Goal: Transaction & Acquisition: Subscribe to service/newsletter

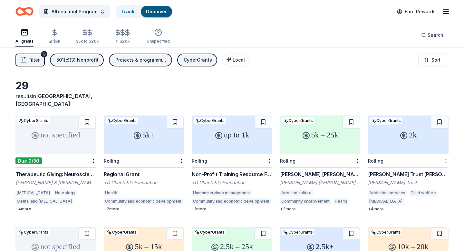
click at [242, 170] on div "Non-Profit Training Resource Fund" at bounding box center [232, 174] width 81 height 8
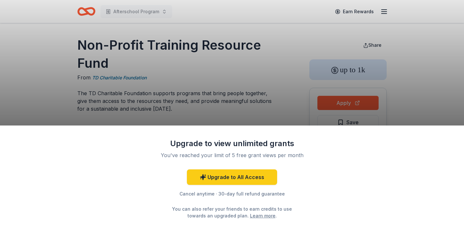
click at [254, 111] on div "Upgrade to view unlimited grants You've reached your limit of 5 free grant view…" at bounding box center [232, 125] width 464 height 251
click at [252, 104] on div "Upgrade to view unlimited grants You've reached your limit of 5 free grant view…" at bounding box center [232, 125] width 464 height 251
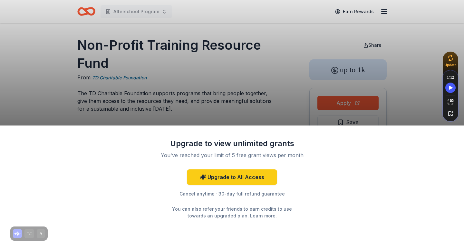
click at [240, 66] on div "Upgrade to view unlimited grants You've reached your limit of 5 free grant view…" at bounding box center [232, 125] width 464 height 251
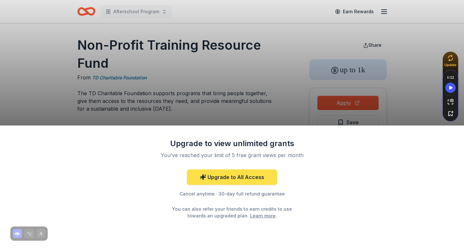
click at [223, 173] on link "Upgrade to All Access" at bounding box center [232, 176] width 90 height 15
click at [226, 178] on link "Upgrade to All Access" at bounding box center [232, 176] width 90 height 15
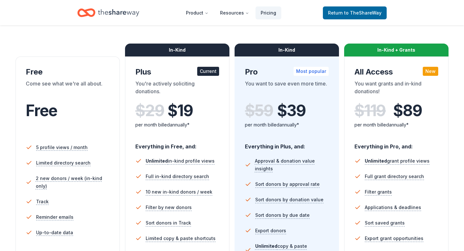
scroll to position [84, 0]
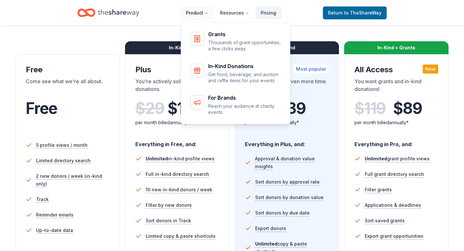
click at [206, 12] on button "Product" at bounding box center [197, 12] width 33 height 13
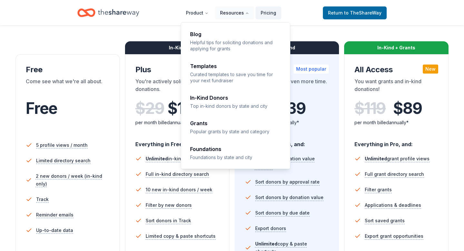
click at [229, 11] on button "Resources" at bounding box center [234, 12] width 39 height 13
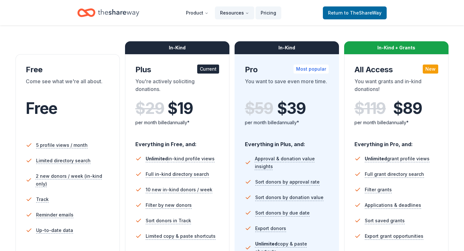
click at [229, 11] on button "Resources" at bounding box center [234, 12] width 39 height 13
click at [380, 130] on div "$ 119 $ 89 per month billed annually*" at bounding box center [396, 116] width 84 height 35
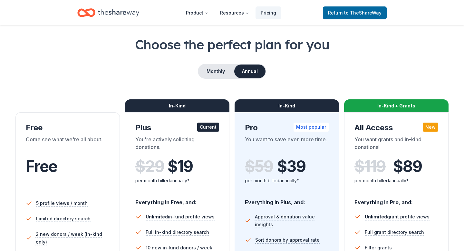
scroll to position [10, 0]
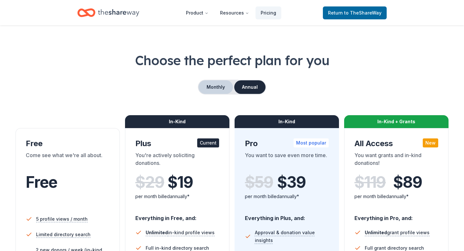
click at [215, 90] on button "Monthly" at bounding box center [215, 87] width 34 height 14
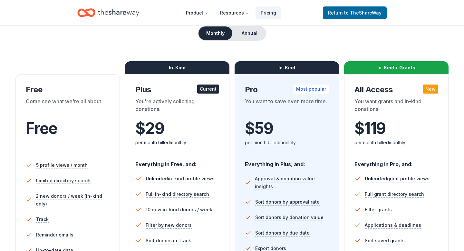
scroll to position [0, 0]
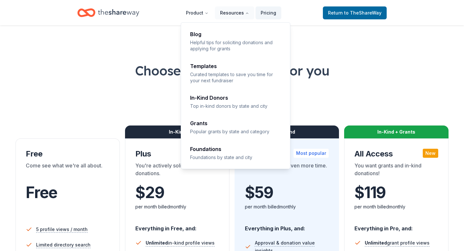
click at [247, 14] on icon "Main" at bounding box center [247, 13] width 4 height 4
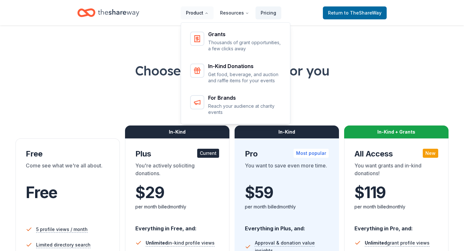
click at [199, 13] on button "Product" at bounding box center [197, 12] width 33 height 13
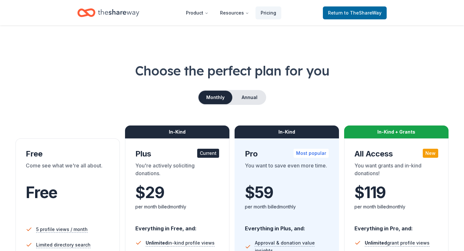
click at [146, 96] on div "Monthly Annual" at bounding box center [231, 97] width 433 height 15
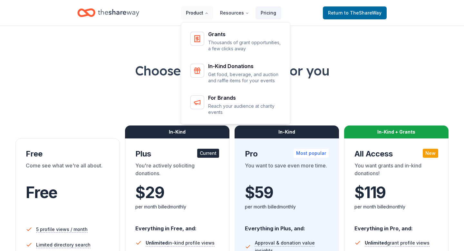
click at [196, 13] on button "Product" at bounding box center [197, 12] width 33 height 13
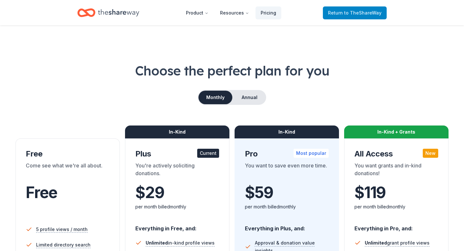
click at [376, 13] on span "to TheShareWay" at bounding box center [362, 12] width 37 height 5
